Goal: Task Accomplishment & Management: Manage account settings

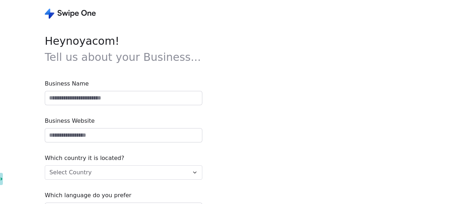
type input "**********"
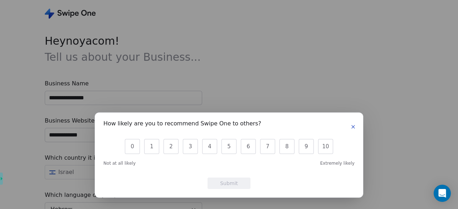
click at [354, 124] on icon "button" at bounding box center [353, 127] width 6 height 6
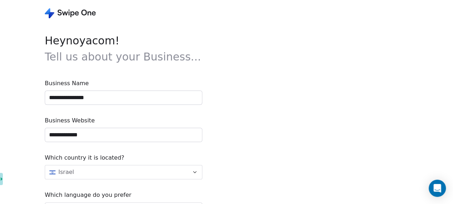
scroll to position [47, 0]
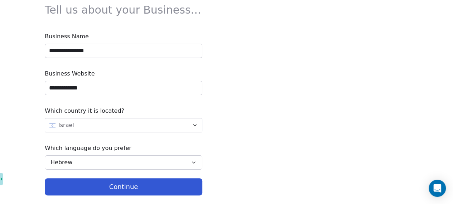
click at [192, 184] on button "Continue" at bounding box center [123, 186] width 157 height 17
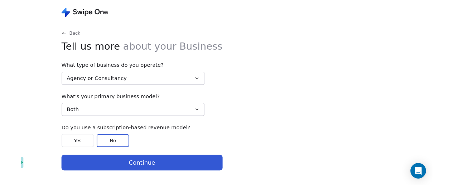
scroll to position [0, 0]
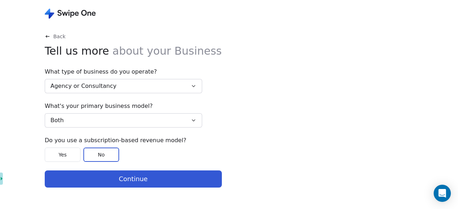
click at [139, 91] on button "Agency or Consultancy" at bounding box center [123, 86] width 157 height 14
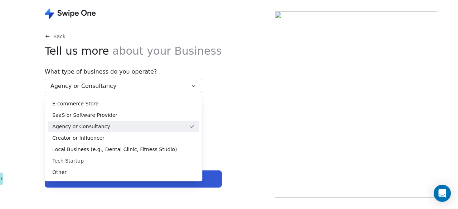
click at [294, 94] on html "Back Tell us more about your Business What type of business do you operate? Age…" at bounding box center [229, 104] width 458 height 209
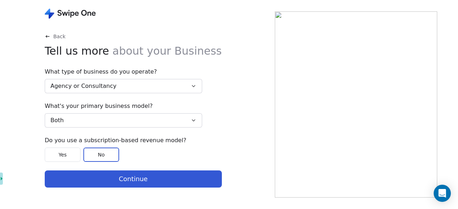
click at [111, 176] on button "Continue" at bounding box center [133, 179] width 177 height 17
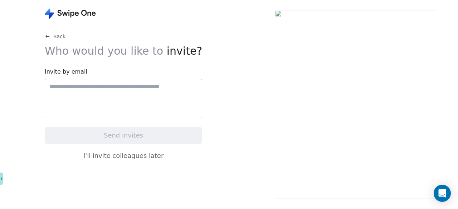
click at [48, 38] on icon at bounding box center [48, 37] width 6 height 6
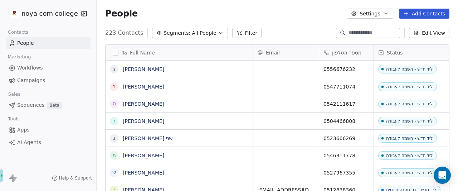
click at [241, 30] on button "Filter" at bounding box center [247, 33] width 30 height 10
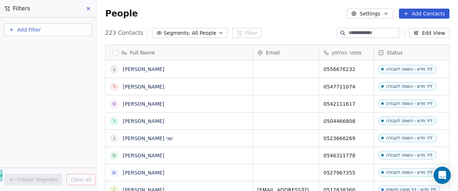
click at [91, 12] on button at bounding box center [88, 9] width 11 height 10
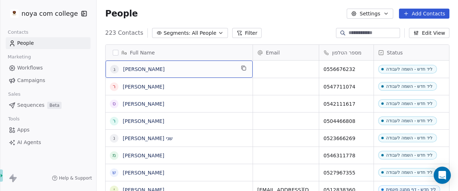
scroll to position [4, 0]
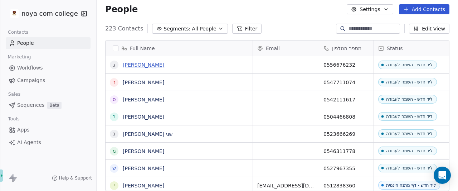
click at [137, 64] on link "גל גינזאווי" at bounding box center [144, 65] width 42 height 6
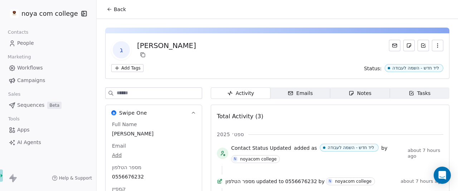
scroll to position [76, 0]
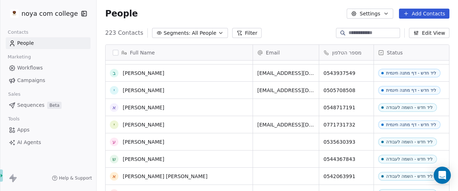
scroll to position [134, 0]
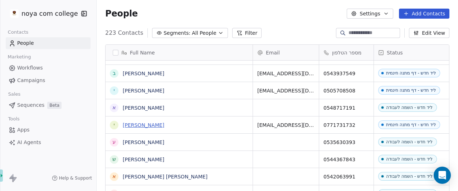
click at [129, 124] on link "יעקב" at bounding box center [144, 125] width 42 height 6
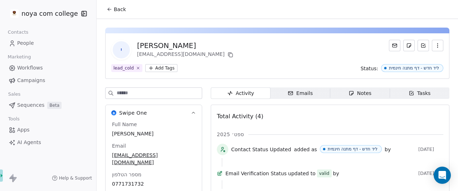
scroll to position [76, 0]
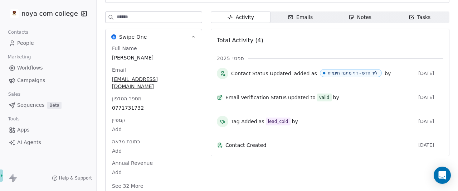
click at [117, 116] on span "קמפיין" at bounding box center [119, 119] width 16 height 7
click at [121, 124] on body "noya com college Contacts People Marketing Workflows Campaigns Sales Sequences …" at bounding box center [229, 95] width 458 height 191
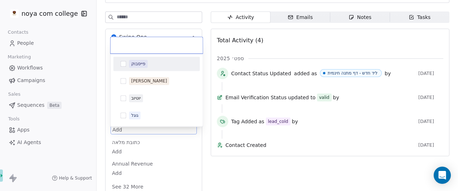
scroll to position [76, 0]
click at [76, 41] on html "noya com college Contacts People Marketing Workflows Campaigns Sales Sequences …" at bounding box center [229, 95] width 458 height 191
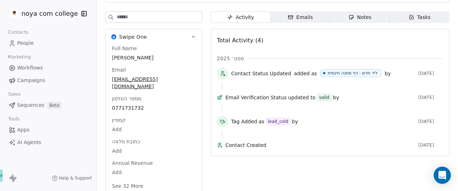
scroll to position [0, 0]
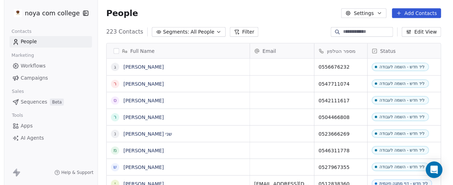
scroll to position [163, 356]
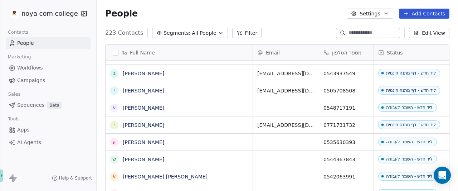
click at [365, 19] on div "People Settings Add Contacts" at bounding box center [278, 13] width 362 height 27
click at [365, 17] on button "Settings" at bounding box center [370, 14] width 46 height 10
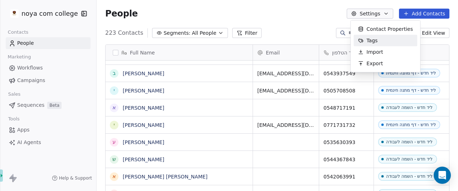
click at [383, 39] on div "Tags" at bounding box center [386, 40] width 64 height 11
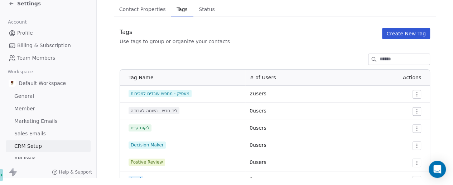
scroll to position [48, 0]
click at [207, 6] on span "Status" at bounding box center [207, 9] width 22 height 10
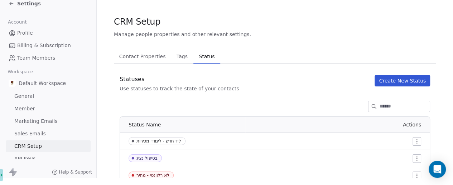
click at [128, 52] on span "Contact Properties" at bounding box center [142, 57] width 52 height 10
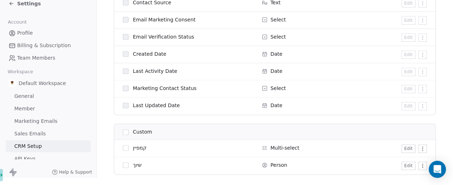
scroll to position [438, 0]
click at [168, 102] on span "Last Updated Date" at bounding box center [156, 105] width 47 height 7
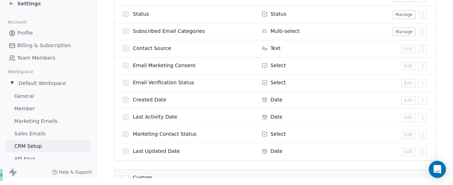
scroll to position [25, 0]
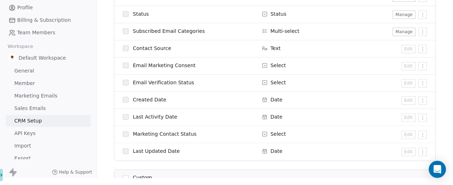
click at [28, 130] on span "API Keys" at bounding box center [24, 134] width 21 height 8
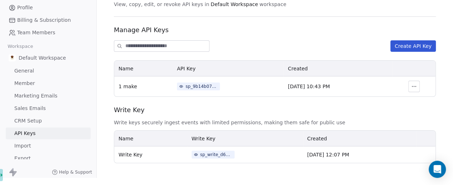
scroll to position [31, 0]
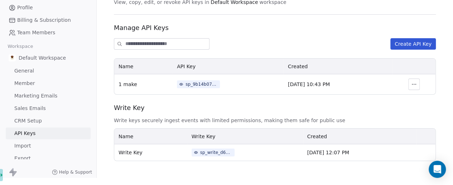
click at [42, 94] on span "Marketing Emails" at bounding box center [35, 96] width 43 height 8
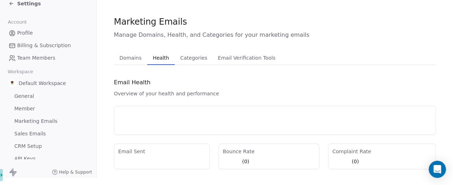
click at [157, 57] on span "Health" at bounding box center [161, 58] width 22 height 10
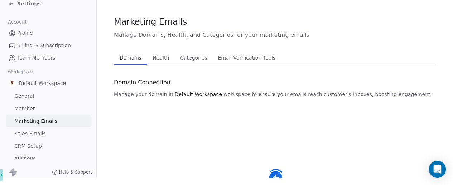
click at [129, 54] on span "Domains" at bounding box center [131, 58] width 28 height 10
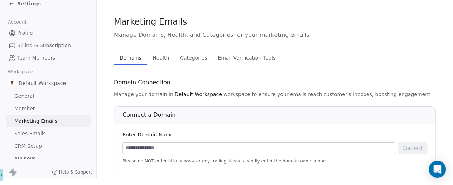
scroll to position [25, 0]
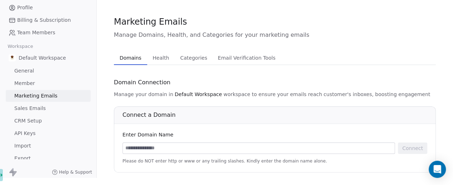
click at [46, 117] on link "CRM Setup" at bounding box center [48, 121] width 85 height 12
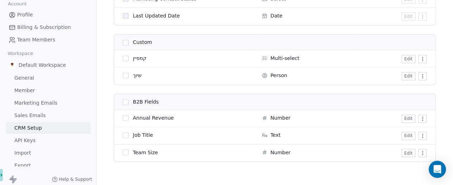
scroll to position [538, 0]
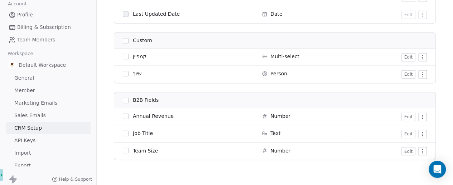
click at [126, 101] on button "button" at bounding box center [126, 101] width 6 height 6
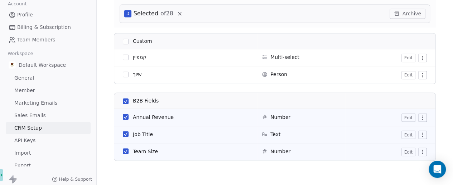
scroll to position [565, 0]
click at [126, 101] on button "button" at bounding box center [126, 101] width 6 height 6
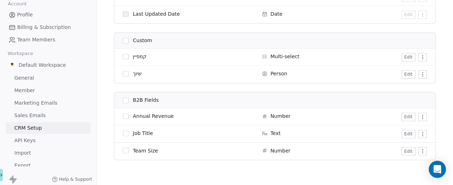
scroll to position [12, 0]
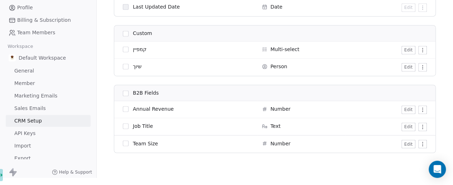
click at [34, 128] on link "API Keys" at bounding box center [48, 134] width 85 height 12
